Goal: Information Seeking & Learning: Learn about a topic

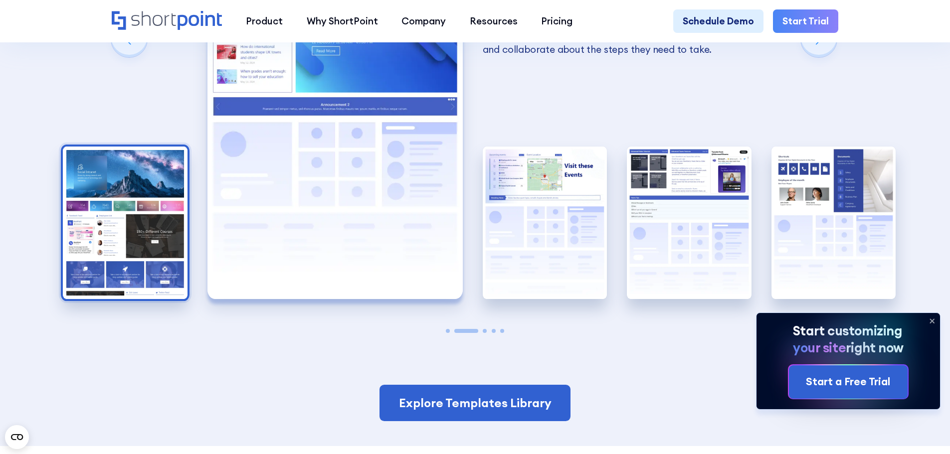
scroll to position [2112, 0]
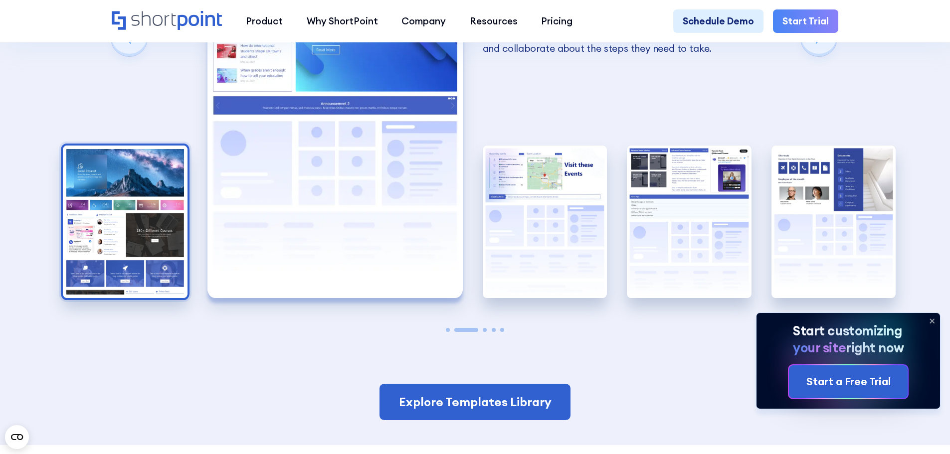
click at [101, 273] on img "1 / 5" at bounding box center [125, 222] width 125 height 153
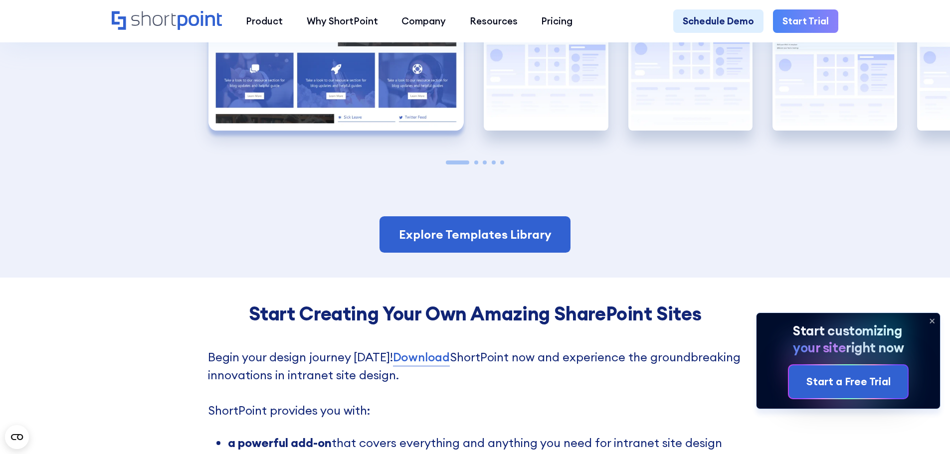
scroll to position [2162, 0]
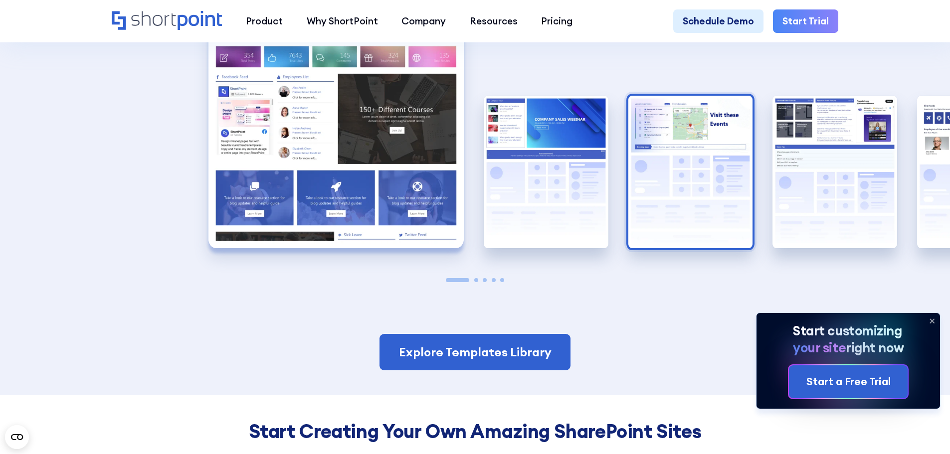
click at [729, 201] on img "3 / 5" at bounding box center [690, 172] width 125 height 153
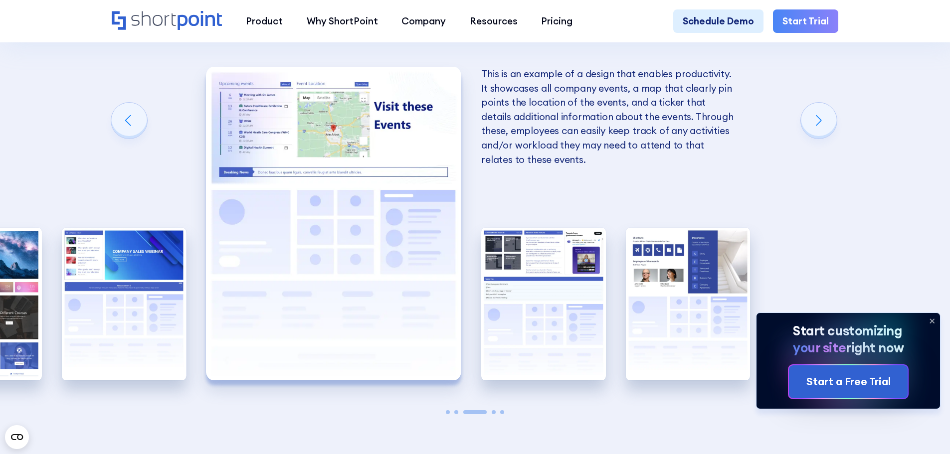
scroll to position [2012, 0]
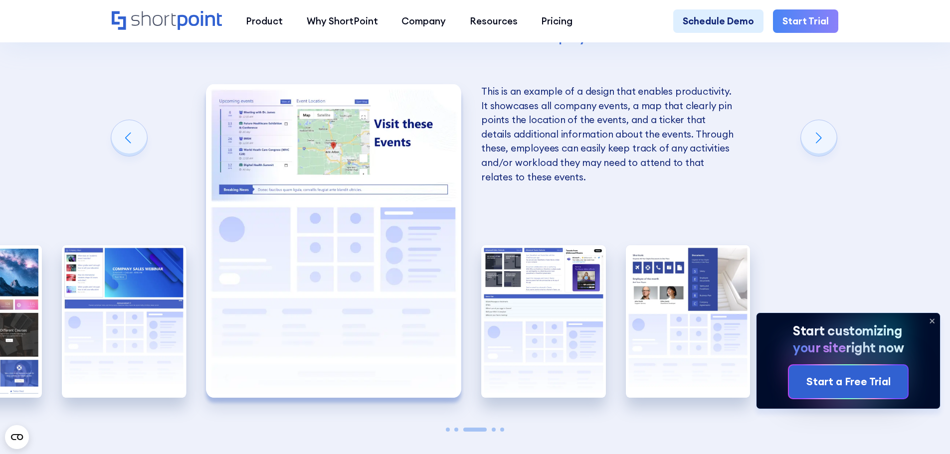
click at [477, 340] on div "Bringing social media content into your intranet sites can fuel user engagement…" at bounding box center [475, 240] width 125 height 391
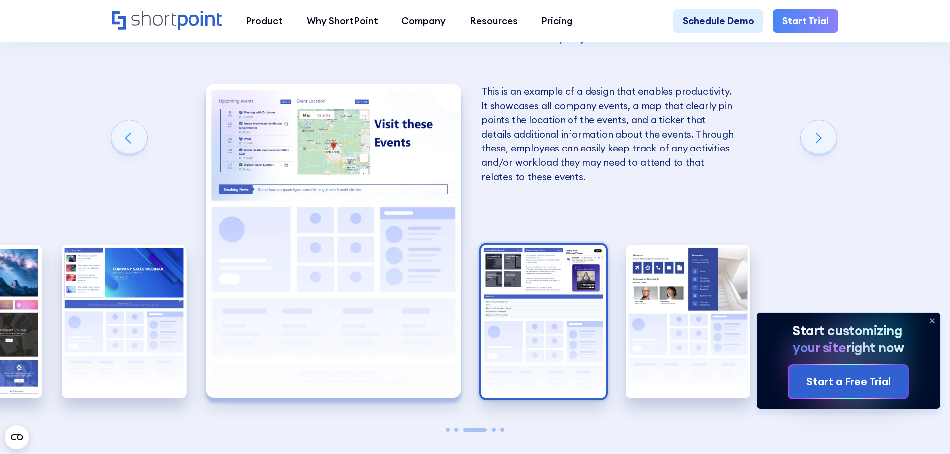
click at [552, 322] on img "4 / 5" at bounding box center [543, 321] width 125 height 153
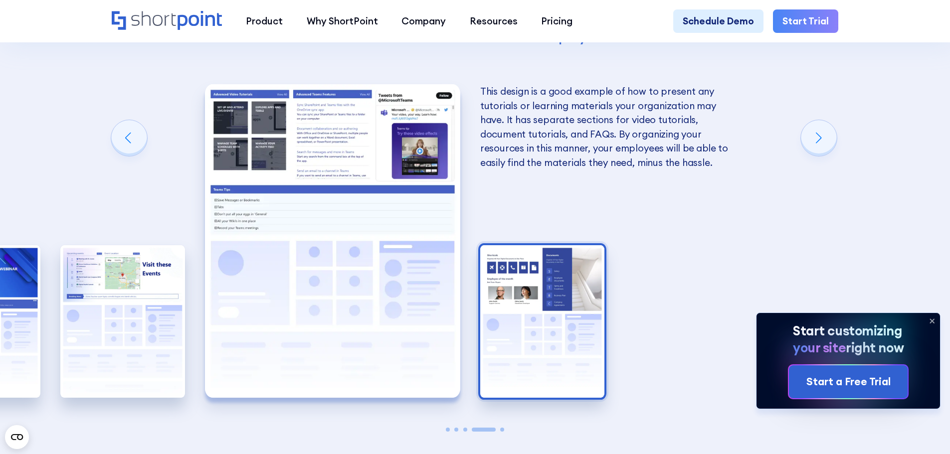
click at [573, 342] on img "5 / 5" at bounding box center [542, 321] width 125 height 153
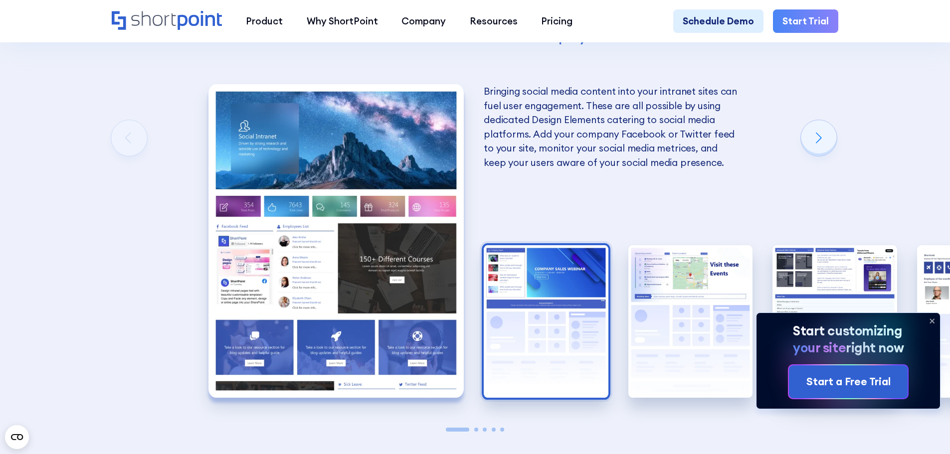
click at [486, 317] on img "2 / 5" at bounding box center [546, 321] width 125 height 153
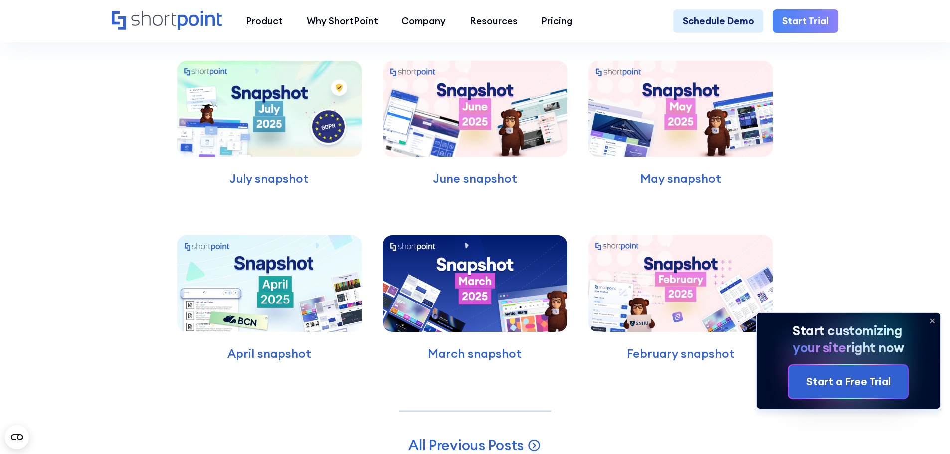
scroll to position [3159, 0]
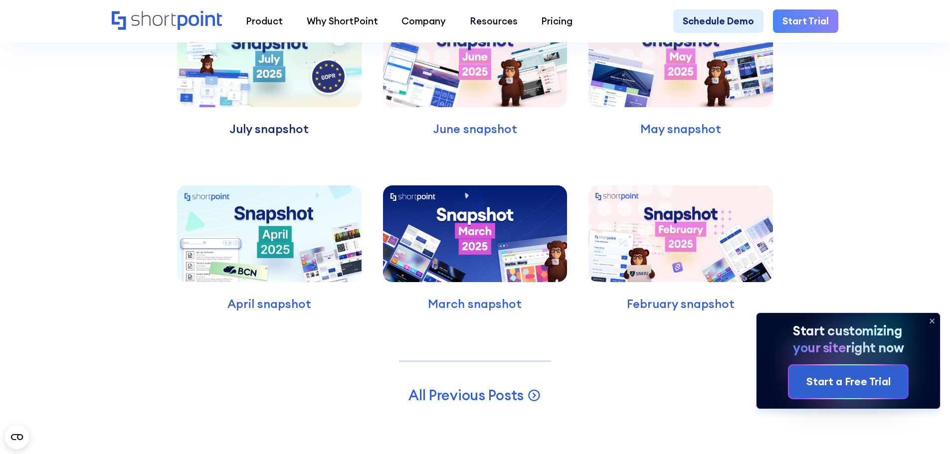
click at [297, 138] on p "July snapshot" at bounding box center [269, 129] width 185 height 18
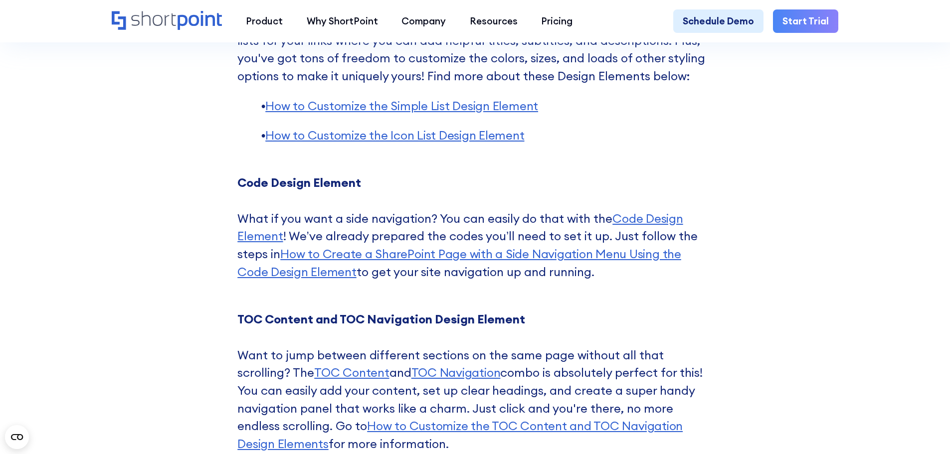
scroll to position [4539, 0]
